Goal: Find specific page/section: Find specific page/section

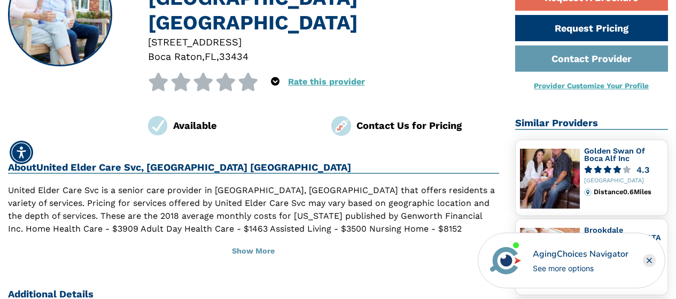
scroll to position [137, 0]
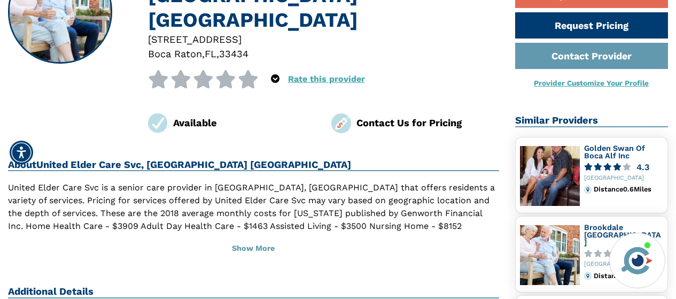
click at [426, 47] on div at bounding box center [323, 54] width 351 height 14
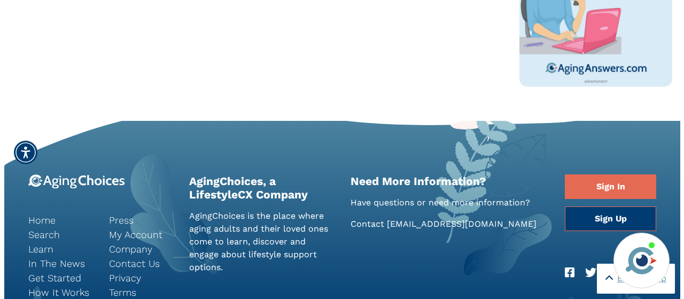
scroll to position [692, 0]
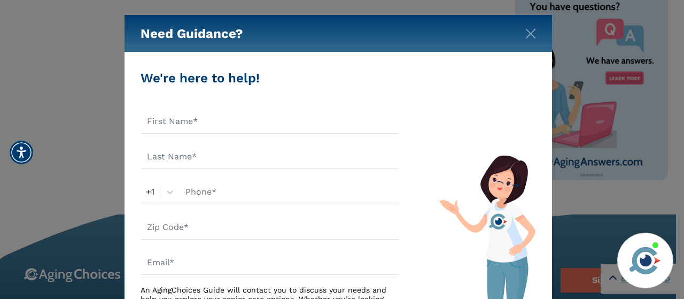
drag, startPoint x: 680, startPoint y: 75, endPoint x: 684, endPoint y: -65, distance: 139.6
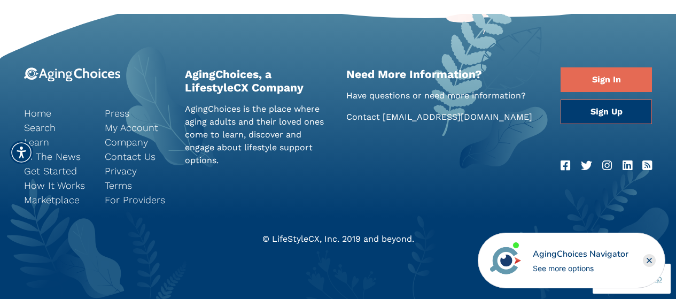
scroll to position [815, 0]
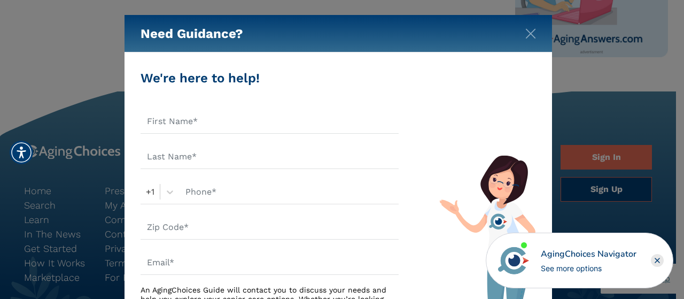
drag, startPoint x: 683, startPoint y: 71, endPoint x: 664, endPoint y: -24, distance: 96.6
click at [534, 32] on img "Close" at bounding box center [531, 33] width 11 height 11
